Goal: Register for event/course

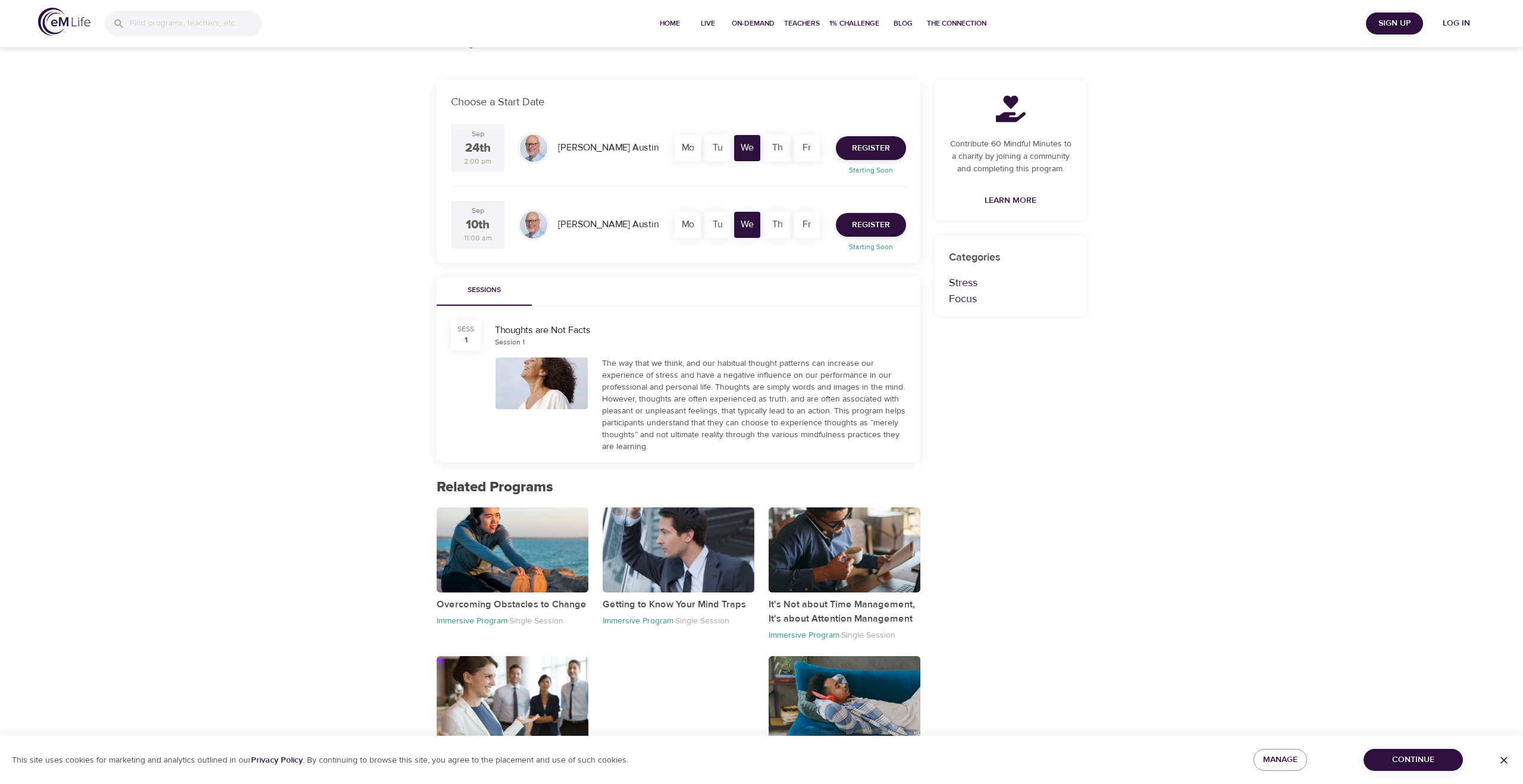
scroll to position [235, 0]
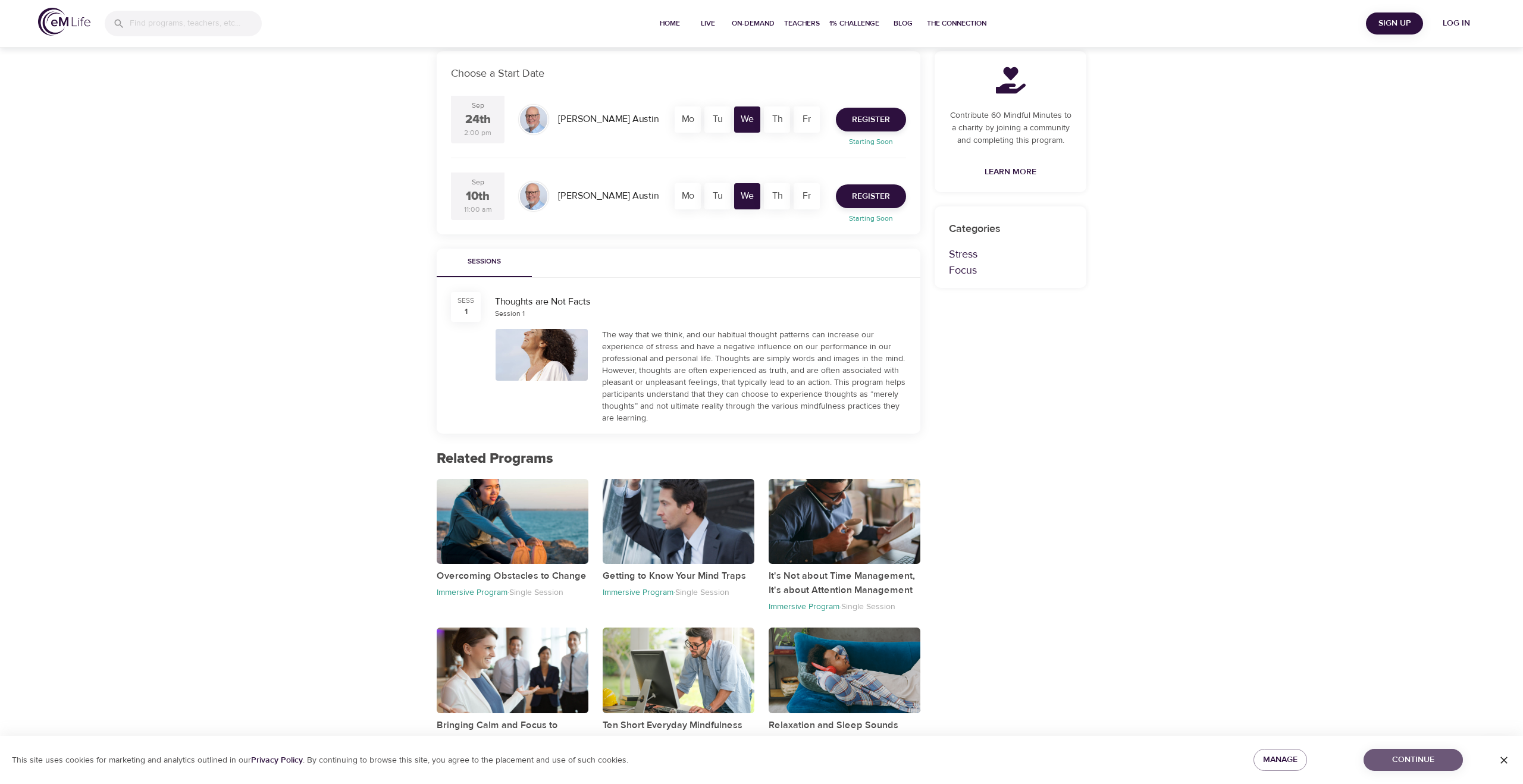
click at [1432, 757] on span "Continue" at bounding box center [1413, 760] width 81 height 15
click at [863, 192] on span "Register" at bounding box center [871, 197] width 38 height 15
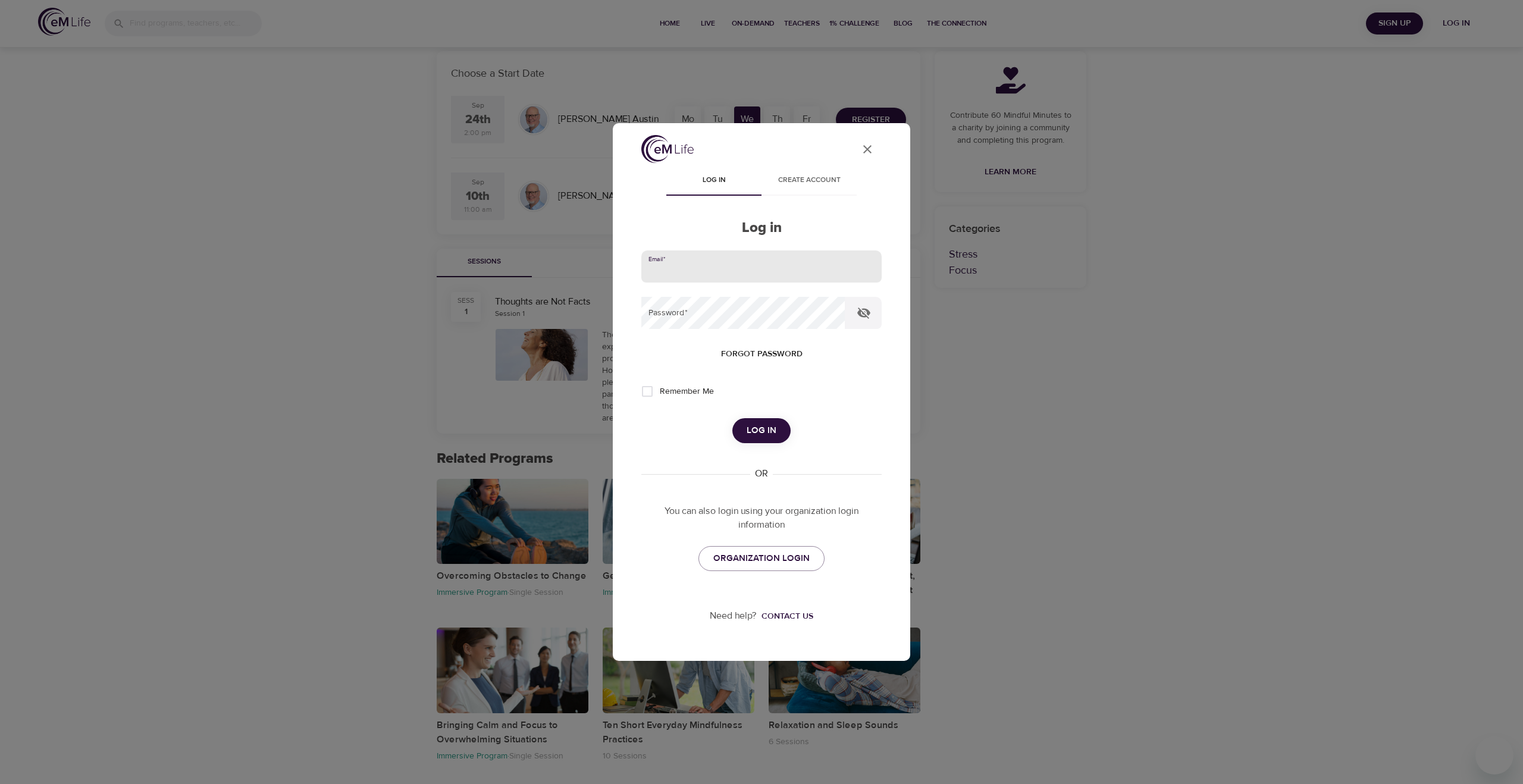
click at [758, 270] on input "email" at bounding box center [762, 266] width 240 height 32
type input "[EMAIL_ADDRESS][DOMAIN_NAME]"
click at [757, 427] on span "Log in" at bounding box center [762, 430] width 30 height 15
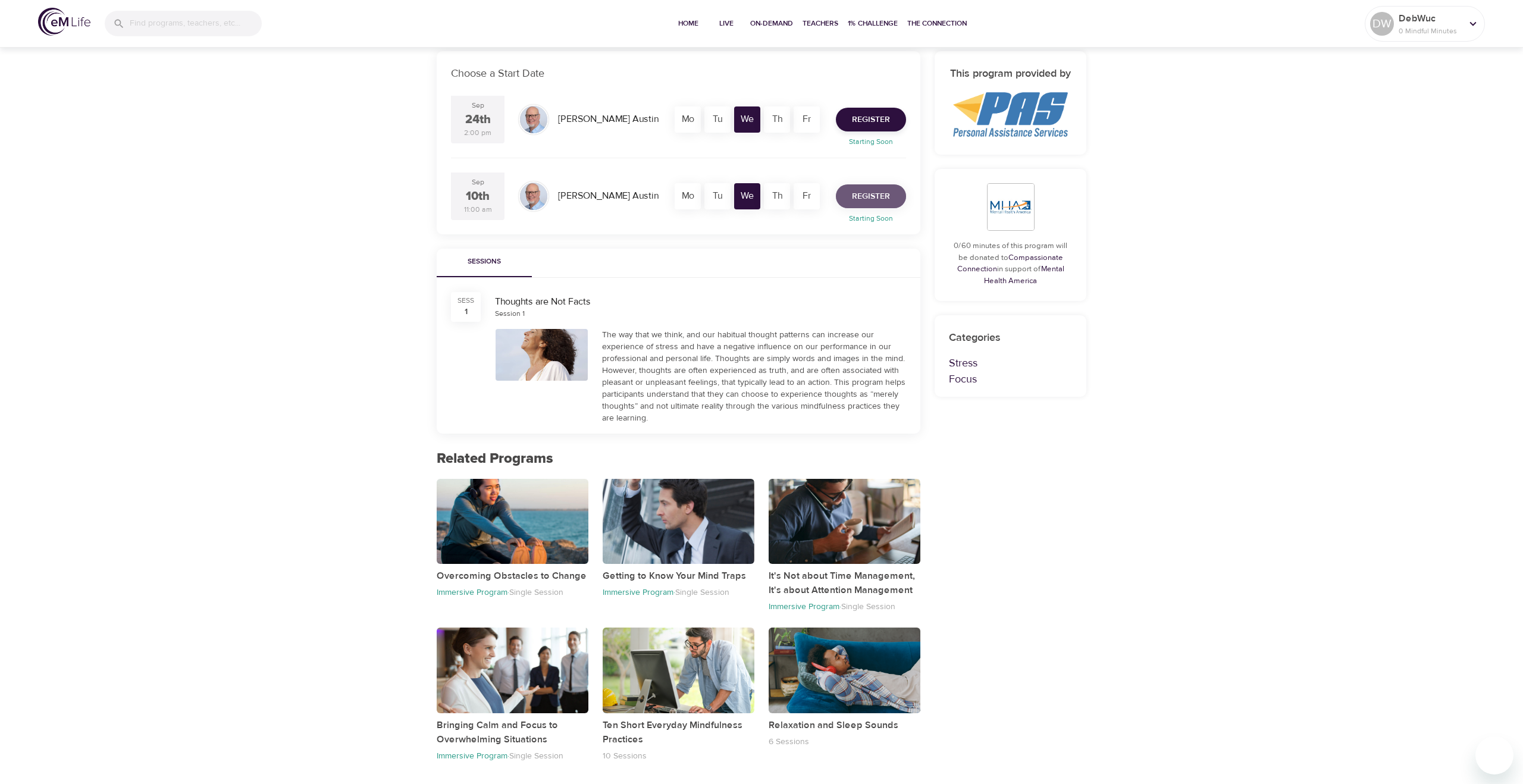
click at [866, 197] on span "Register" at bounding box center [871, 197] width 38 height 15
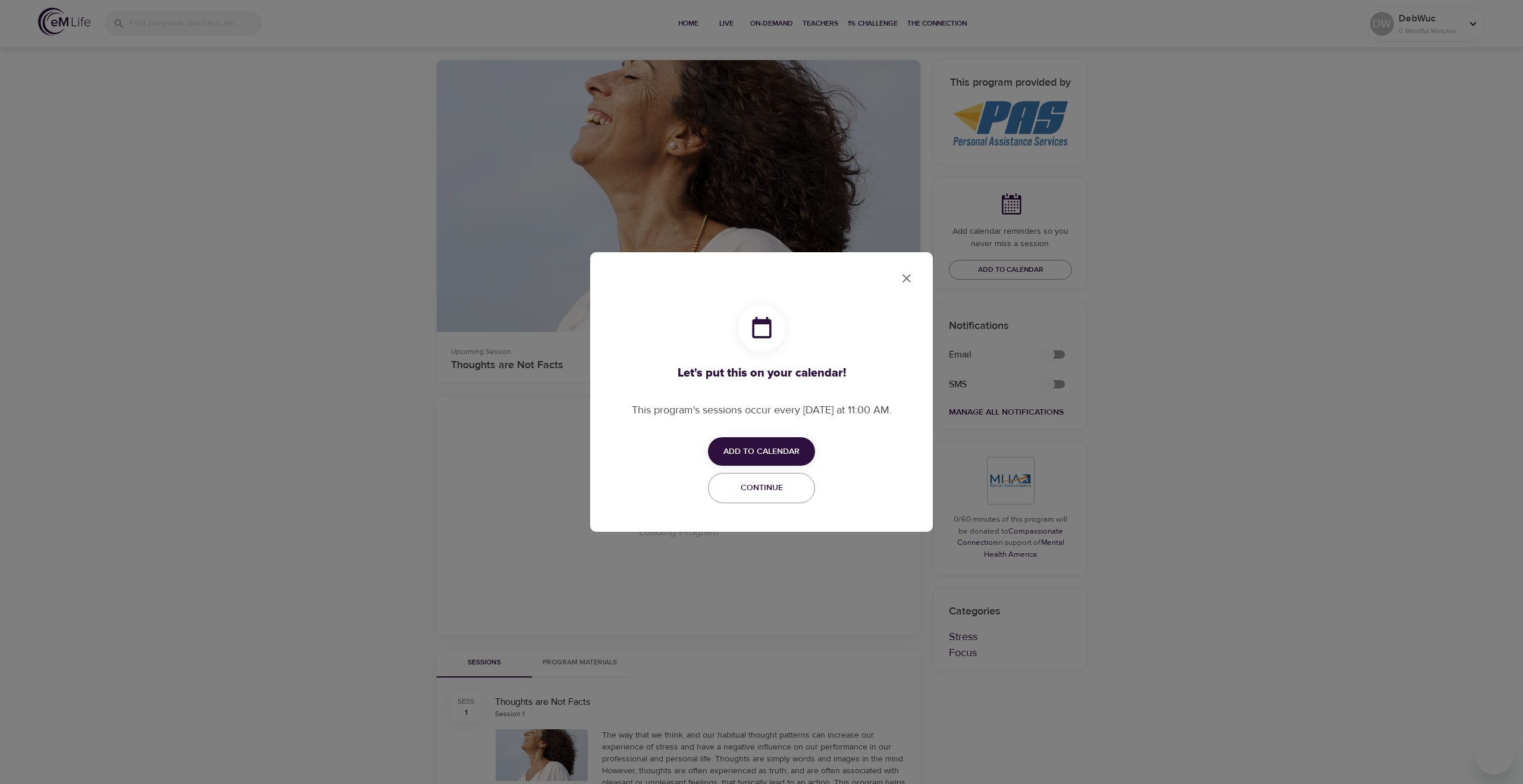
checkbox input "true"
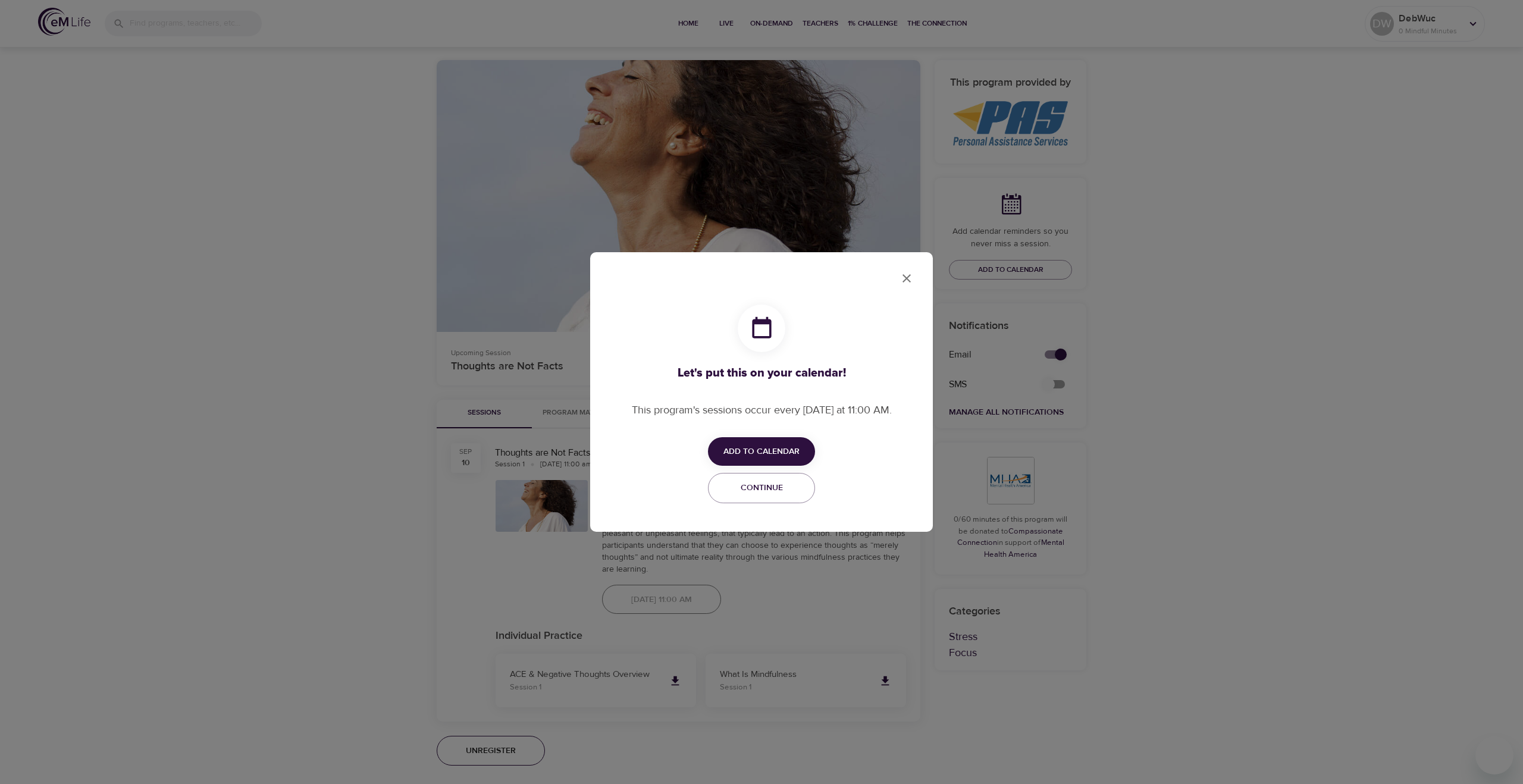
click at [900, 277] on icon "close" at bounding box center [907, 278] width 14 height 14
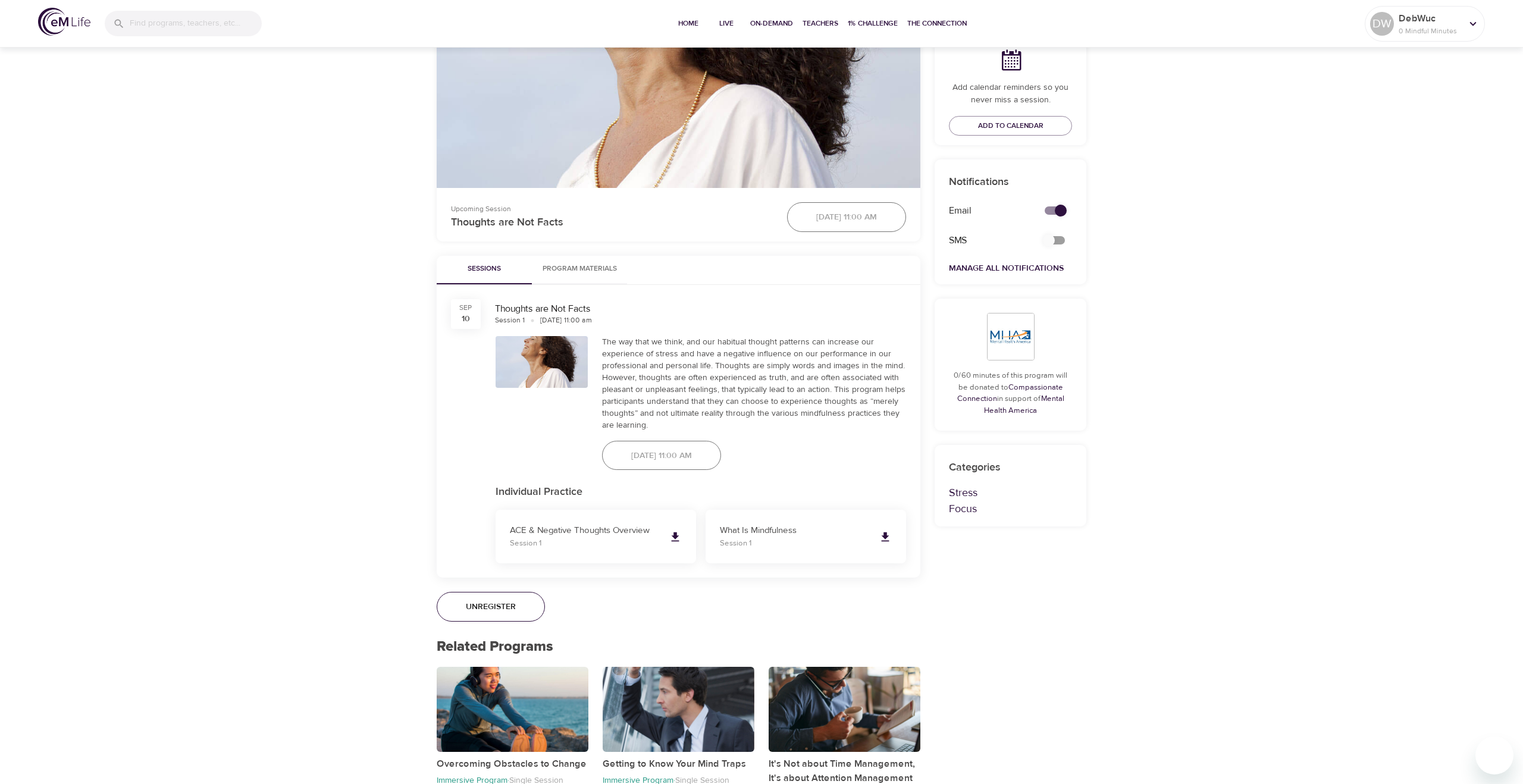
scroll to position [359, 0]
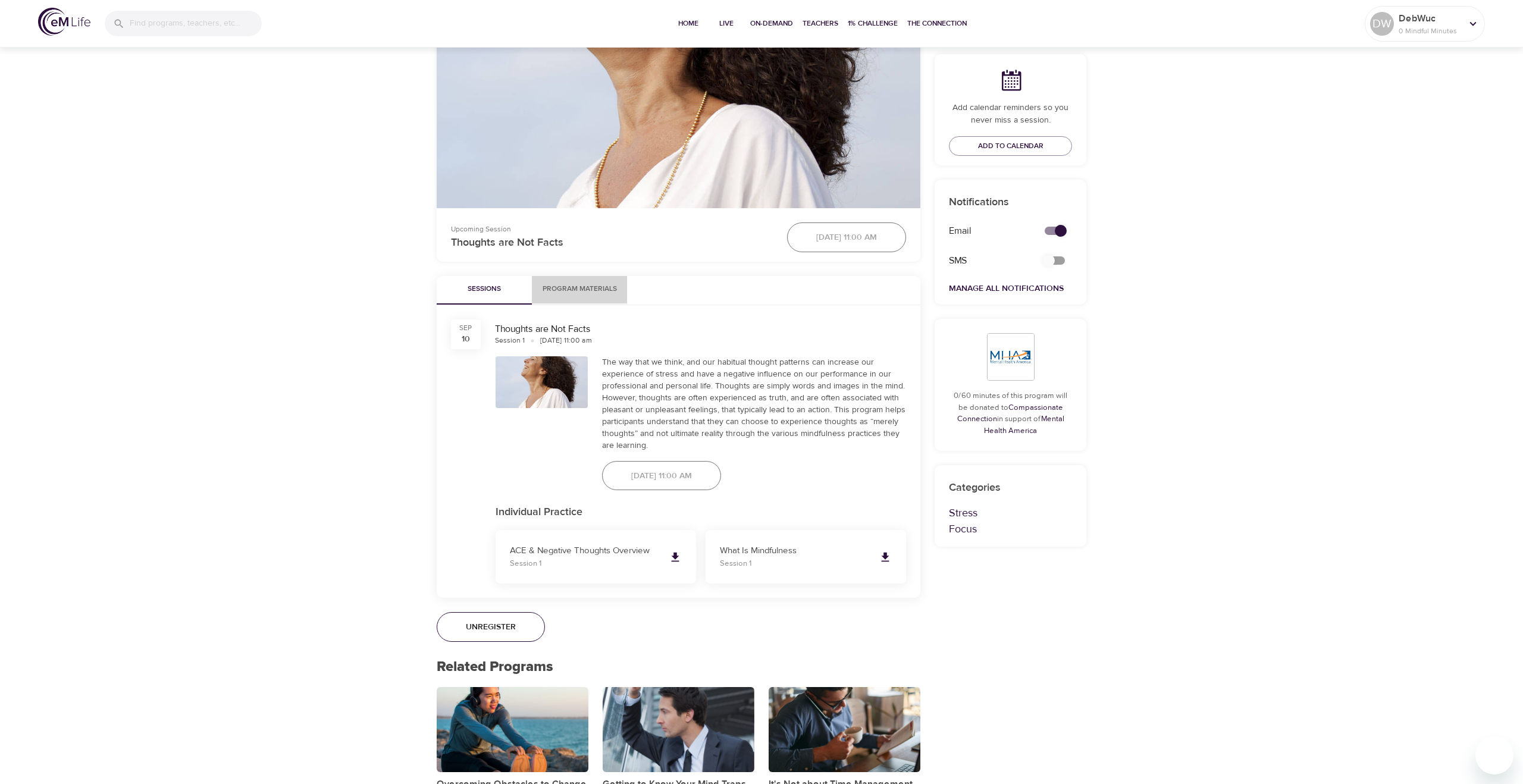
click at [586, 290] on span "Program Materials" at bounding box center [579, 289] width 81 height 13
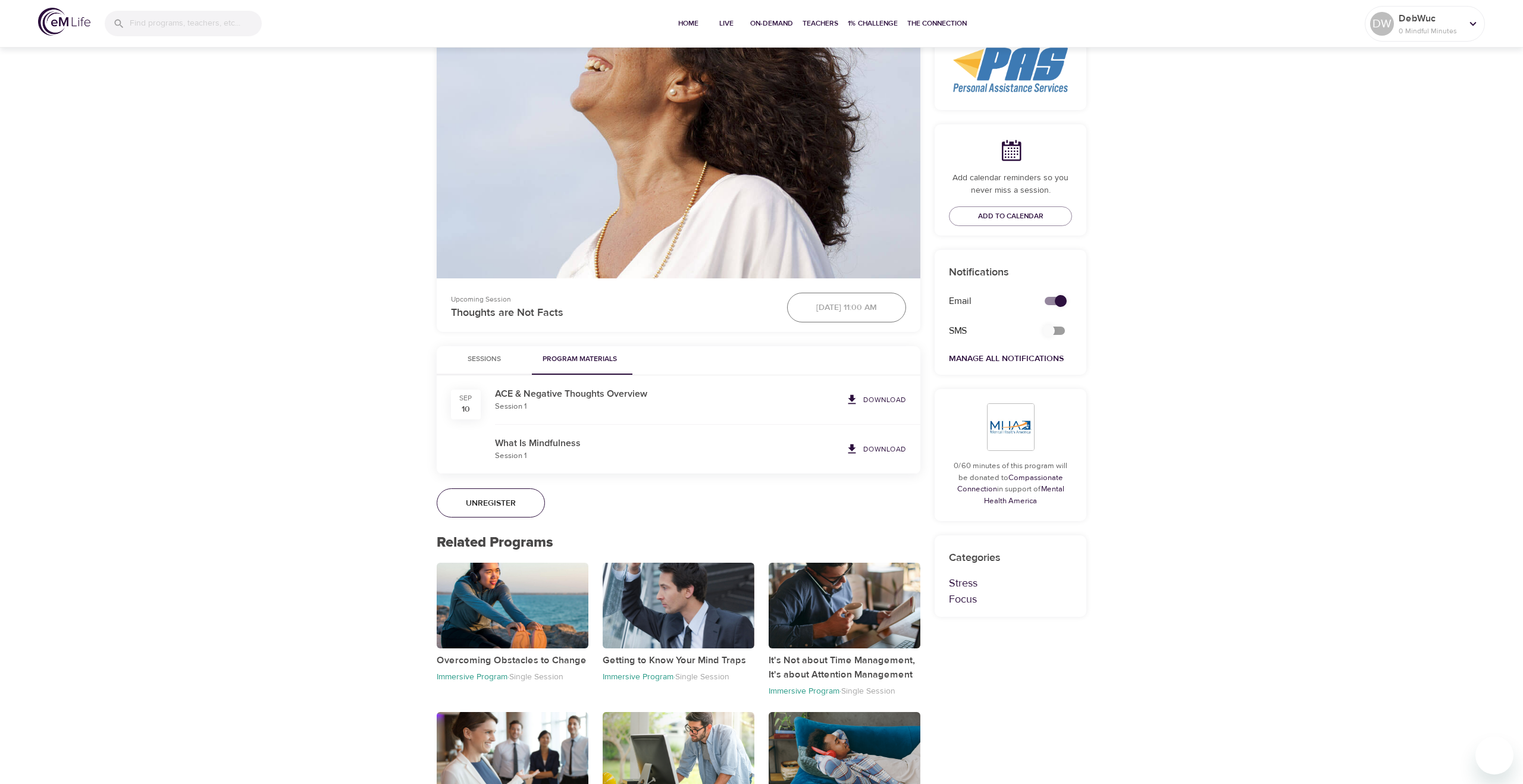
scroll to position [0, 0]
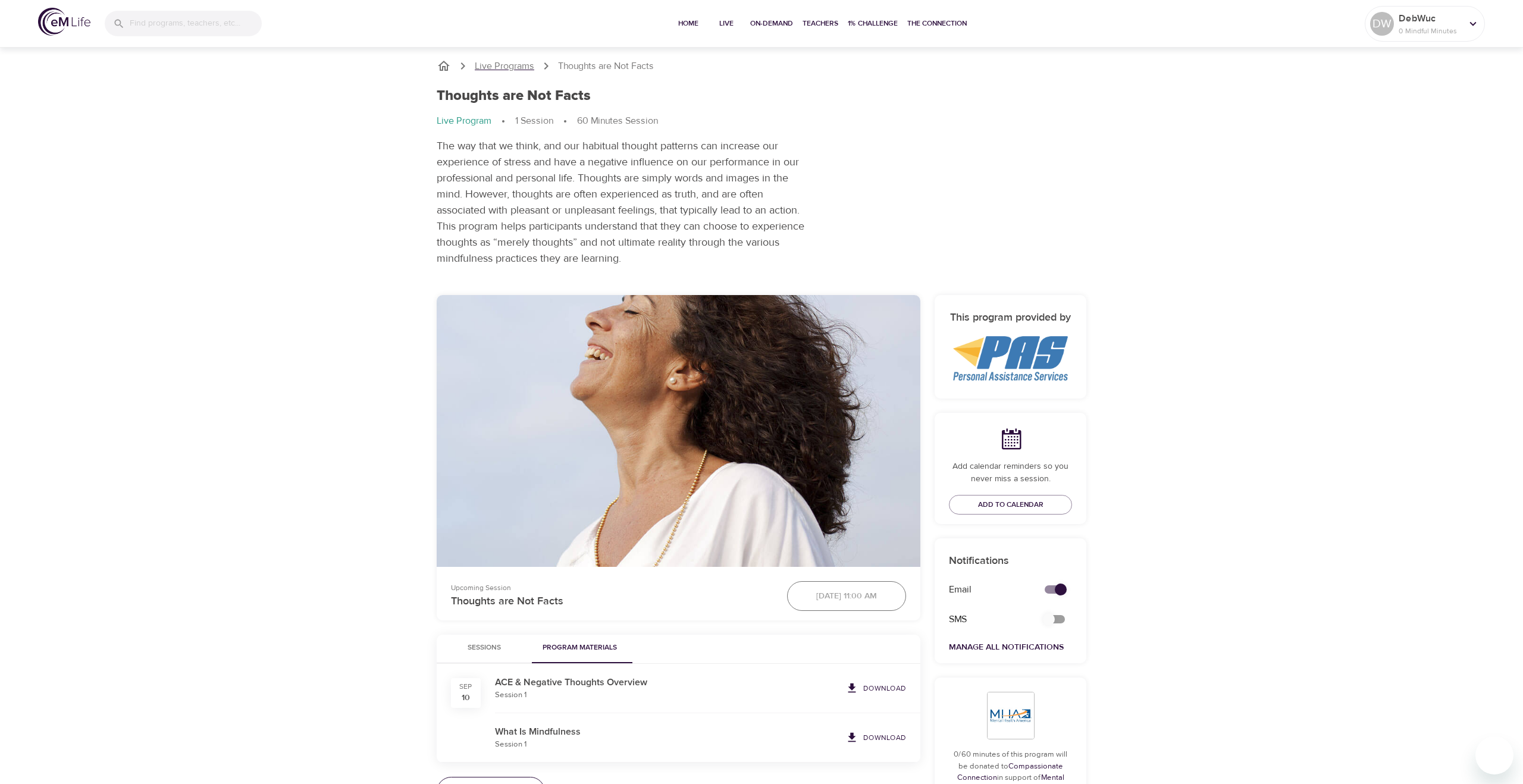
click at [522, 65] on p "Live Programs" at bounding box center [504, 66] width 59 height 14
click at [512, 64] on p "Live Programs" at bounding box center [504, 66] width 59 height 14
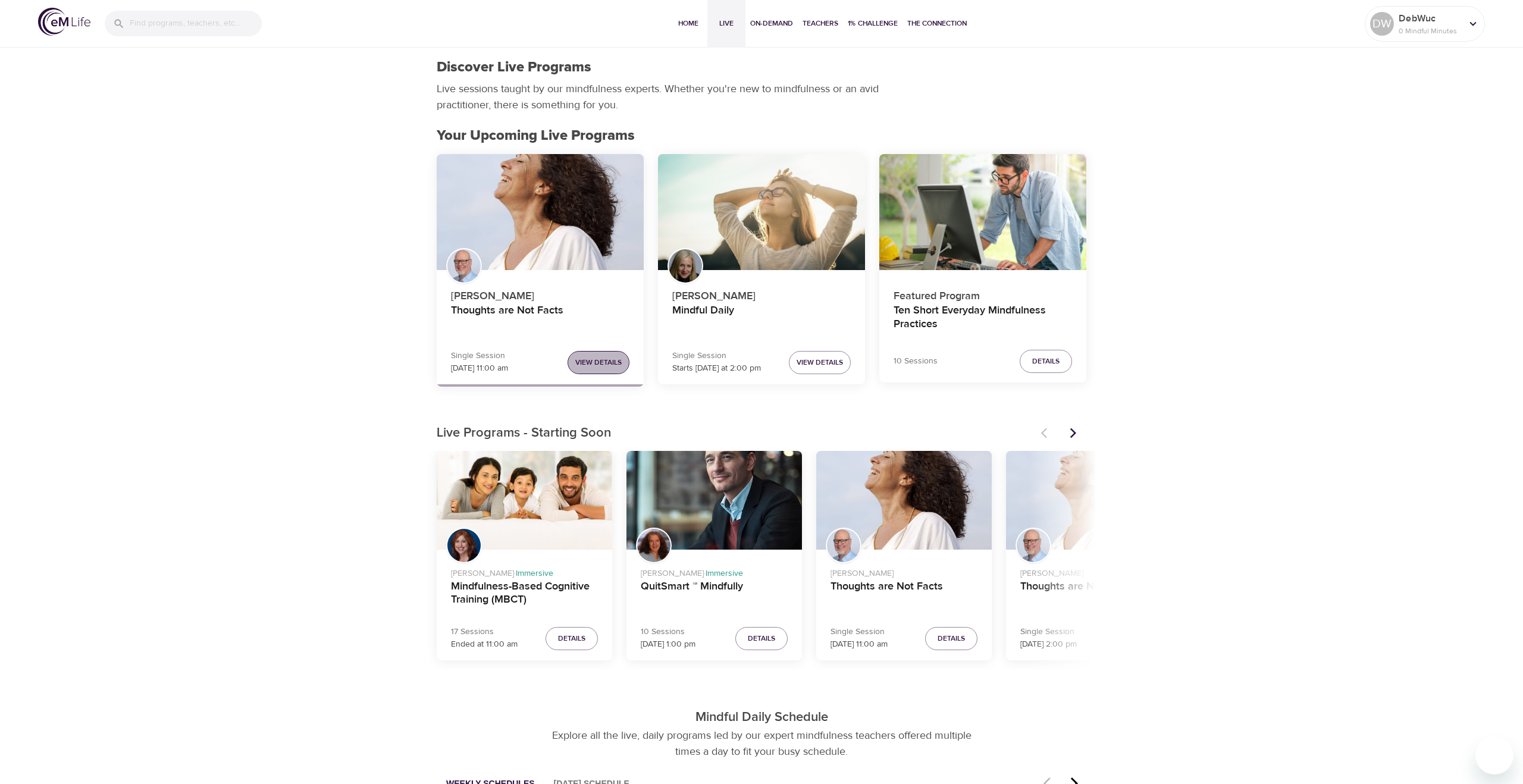
click at [602, 363] on span "View Details" at bounding box center [599, 362] width 47 height 13
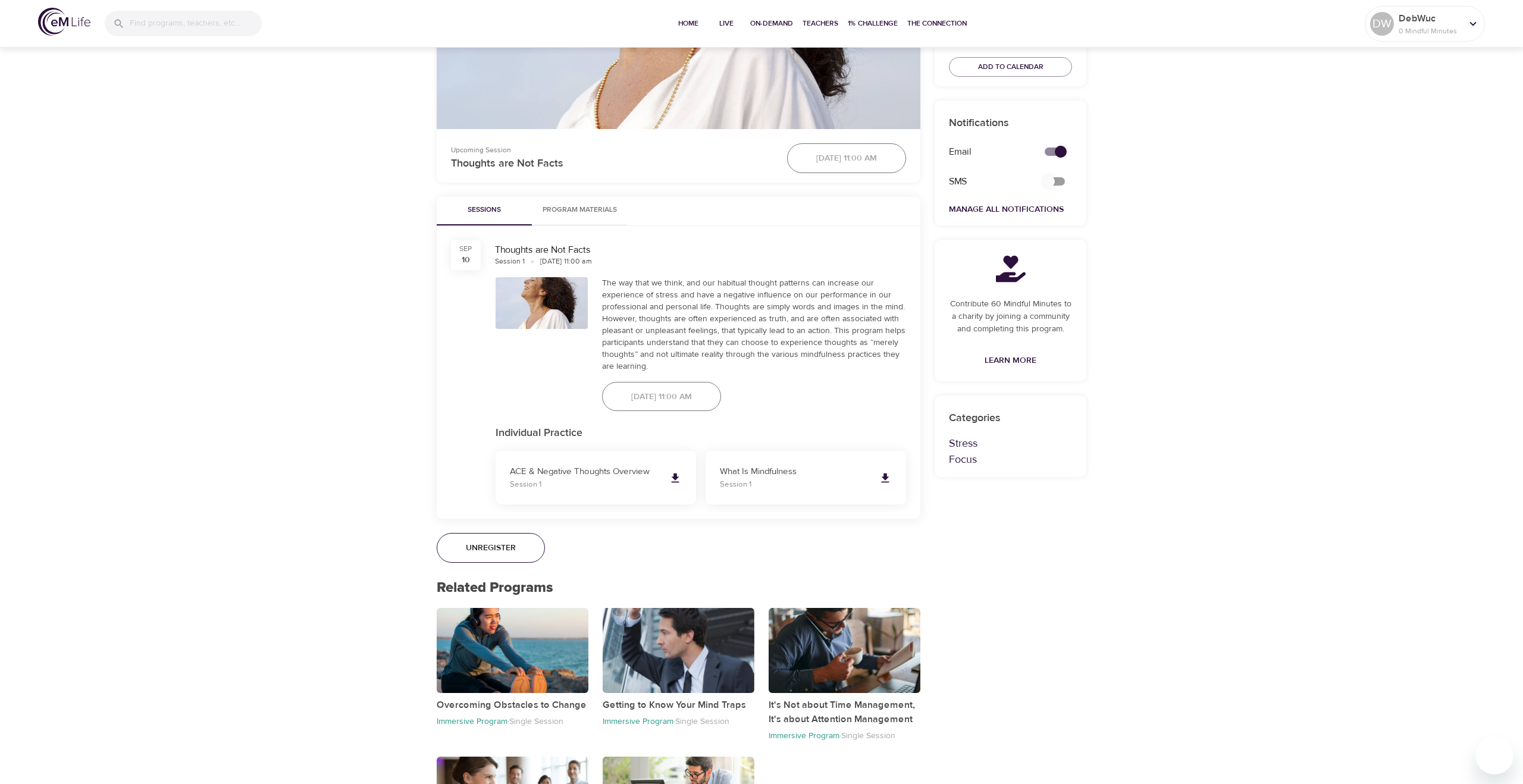
scroll to position [442, 0]
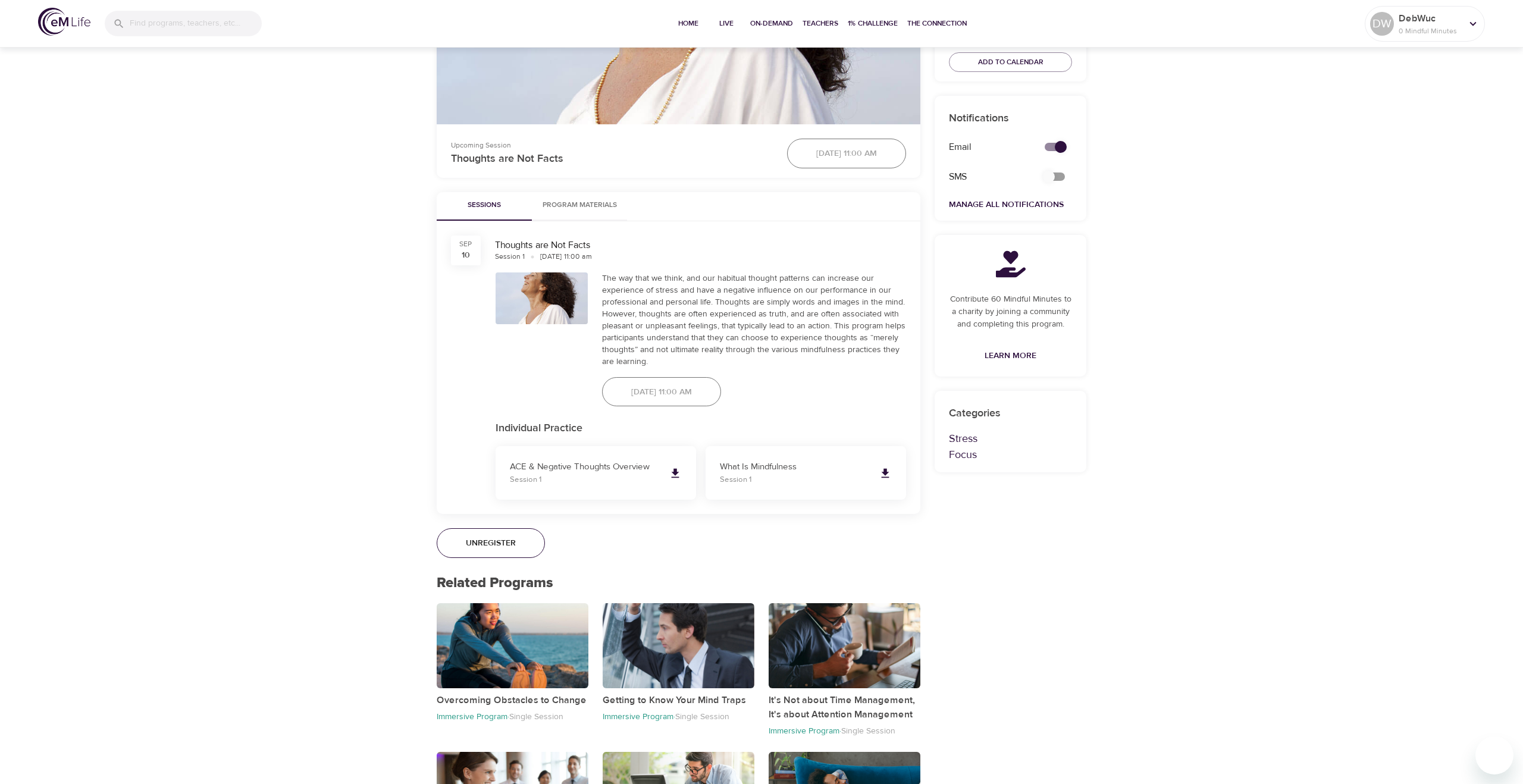
click at [672, 393] on div "[DATE] 11:00 am" at bounding box center [661, 392] width 133 height 44
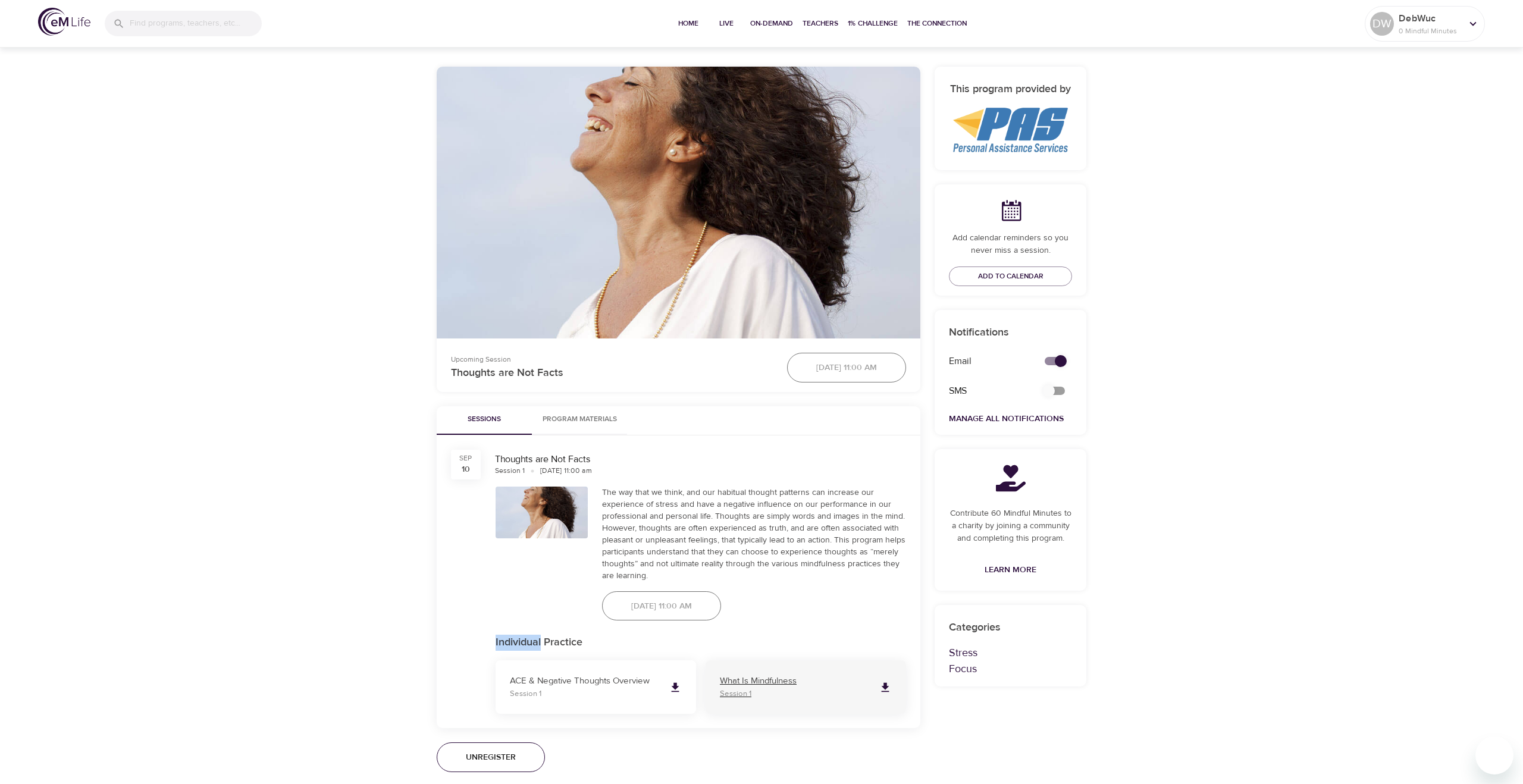
scroll to position [0, 0]
